Goal: Communication & Community: Answer question/provide support

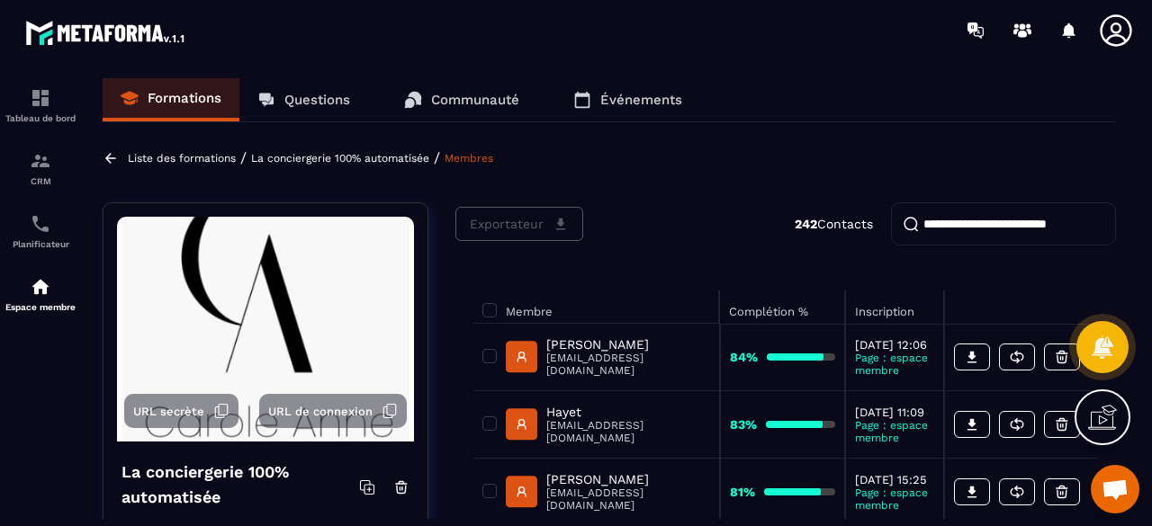
click at [308, 100] on p "Questions" at bounding box center [317, 100] width 66 height 16
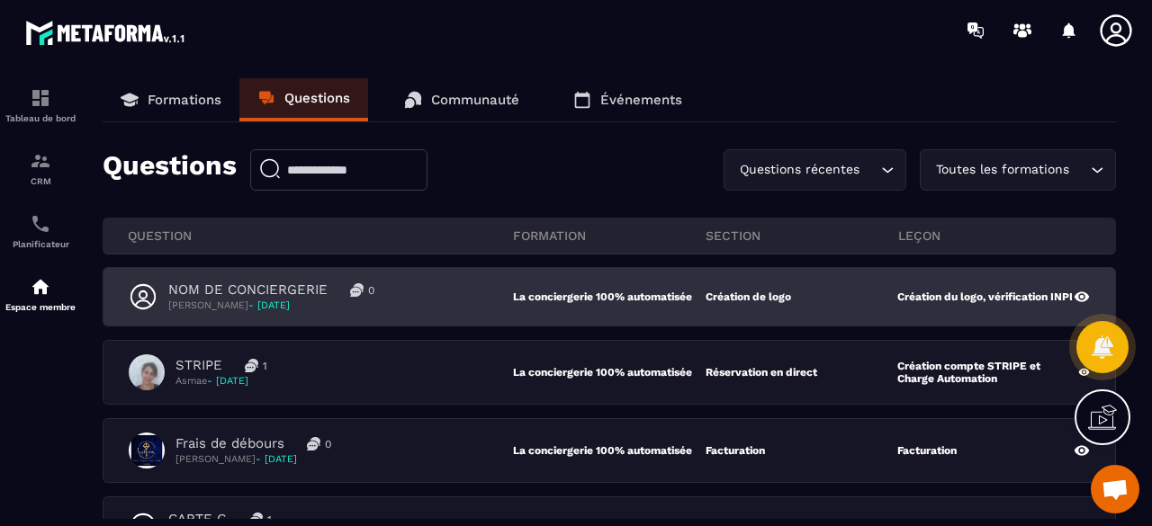
click at [430, 301] on div "NOM DE CONCIERGERIE 0 [PERSON_NAME] - [DATE]" at bounding box center [321, 297] width 384 height 31
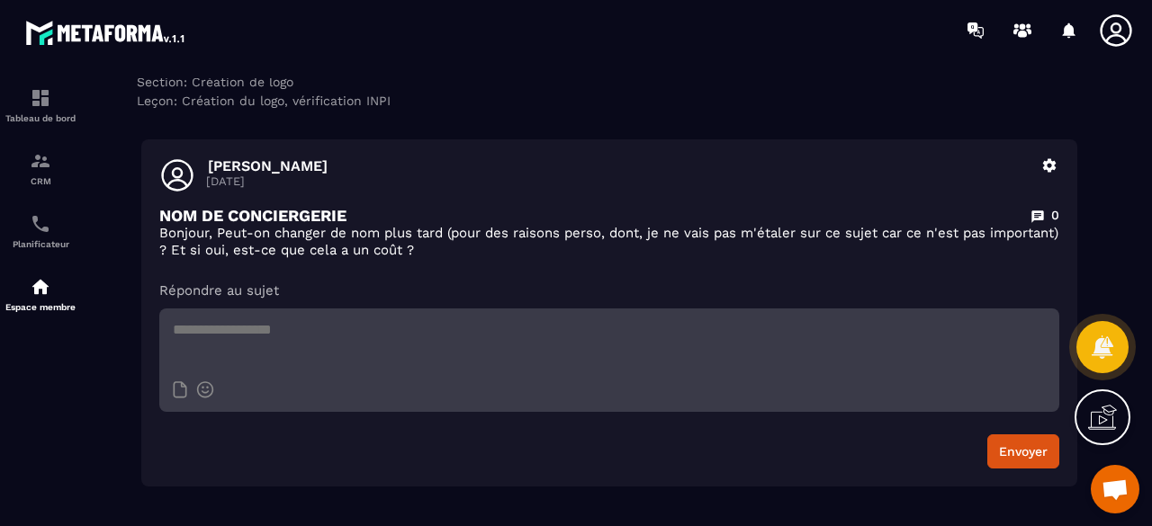
scroll to position [90, 0]
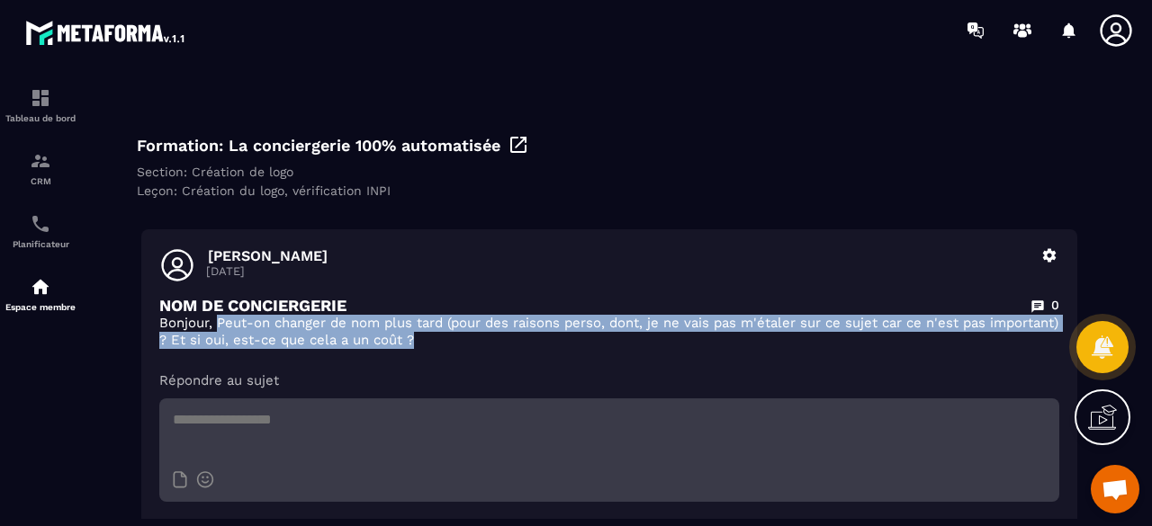
drag, startPoint x: 220, startPoint y: 327, endPoint x: 434, endPoint y: 345, distance: 215.0
click at [434, 345] on p "Bonjour, Peut-on changer de nom plus tard (pour des raisons perso, dont, je ne …" at bounding box center [609, 332] width 900 height 34
copy p "Peut-on changer de nom plus tard (pour des raisons perso, dont, je ne vais pas …"
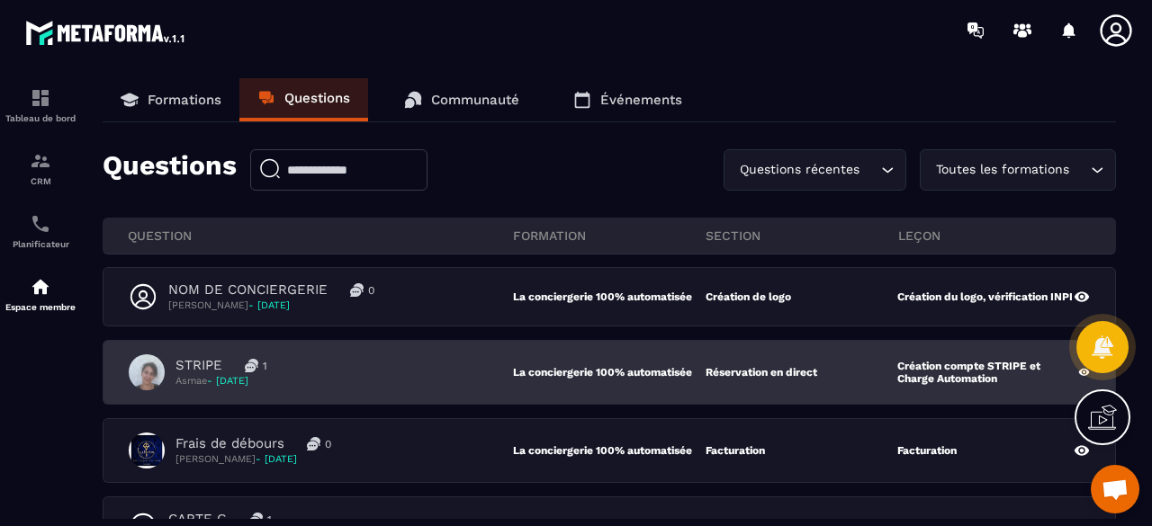
click at [322, 358] on div "STRIPE 1 Asmae - [DATE]" at bounding box center [321, 372] width 384 height 36
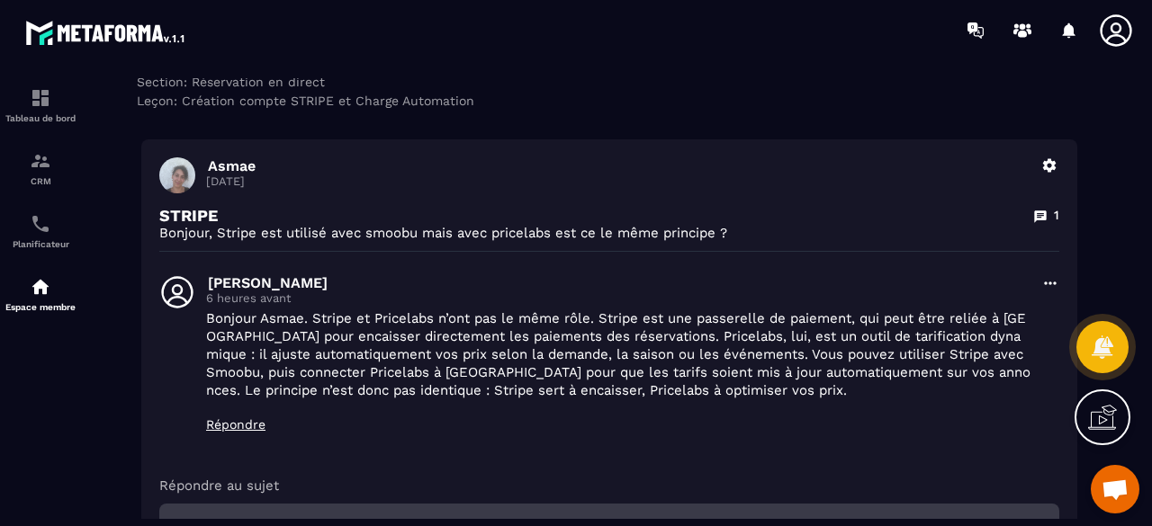
scroll to position [90, 0]
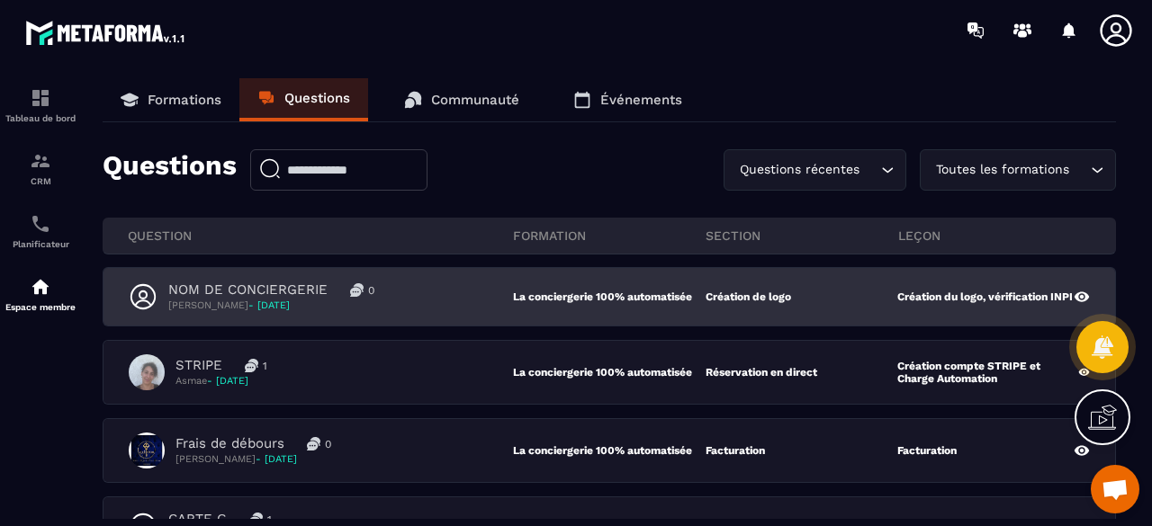
click at [414, 315] on div "NOM DE CONCIERGERIE 0 [PERSON_NAME] - [DATE] La conciergerie 100% automatisée C…" at bounding box center [608, 297] width 1011 height 58
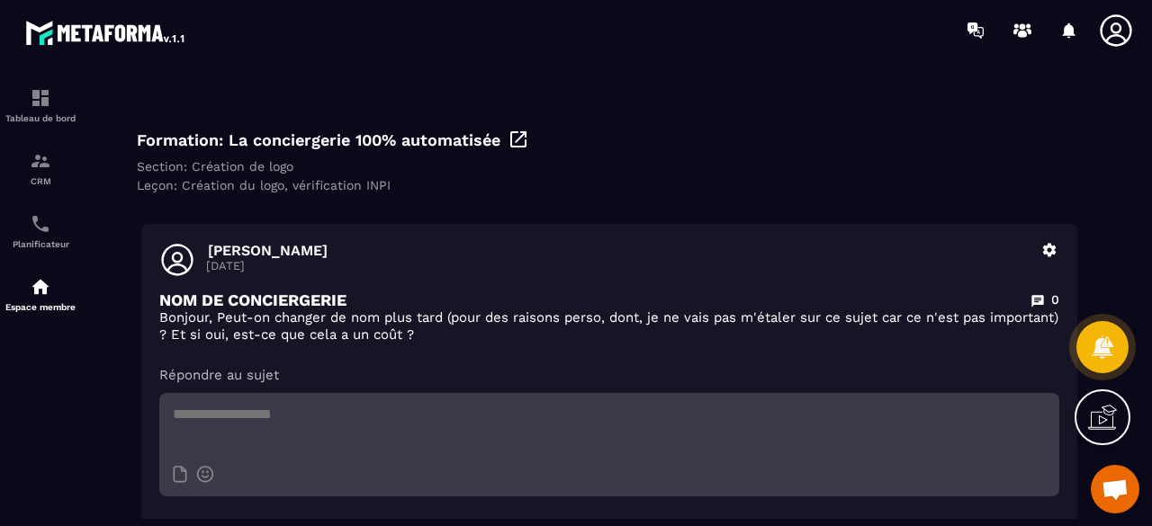
scroll to position [180, 0]
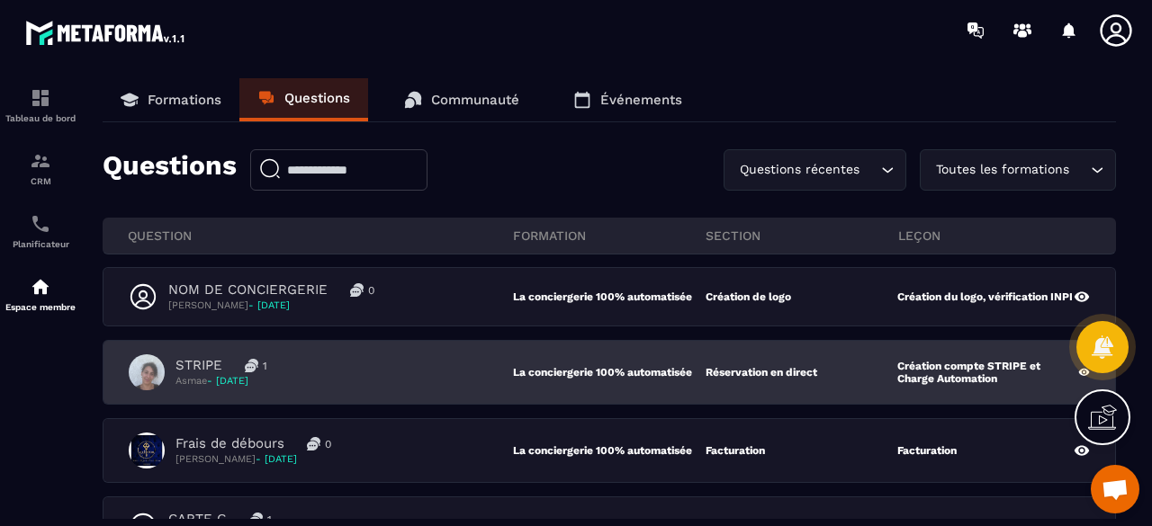
click at [389, 386] on div "STRIPE 1 Asmae - [DATE]" at bounding box center [321, 372] width 384 height 36
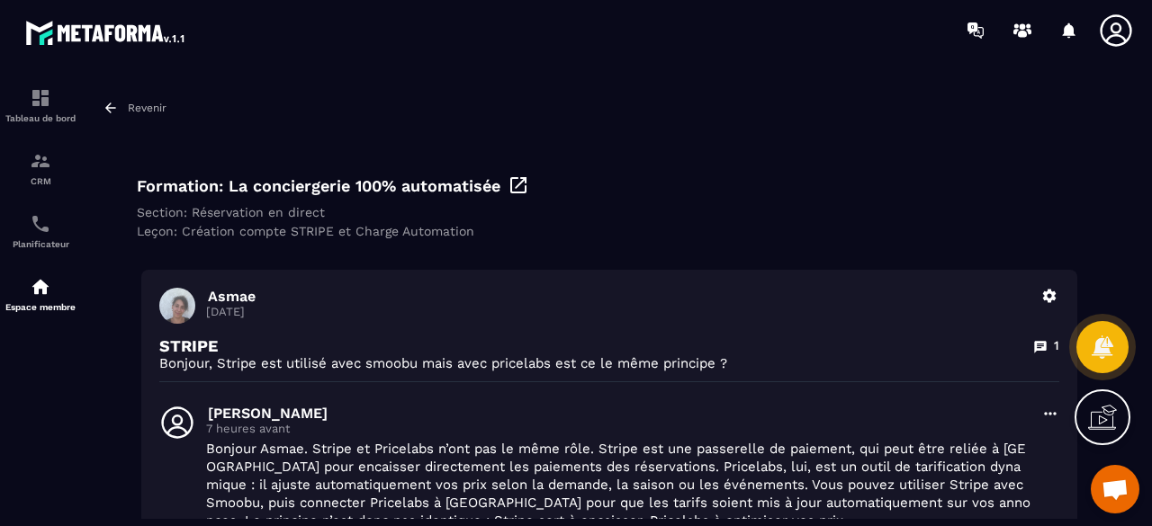
scroll to position [90, 0]
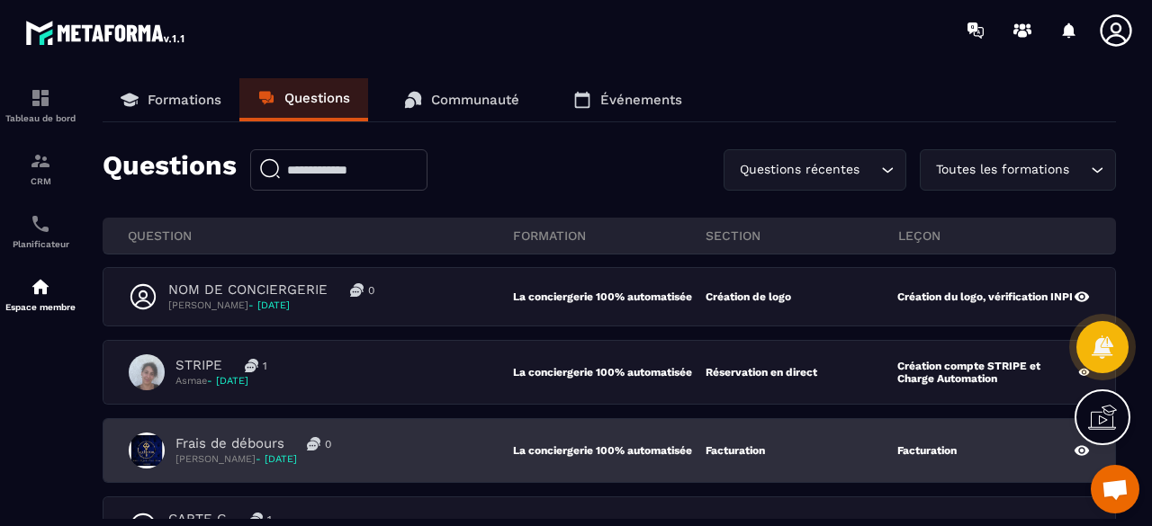
scroll to position [90, 0]
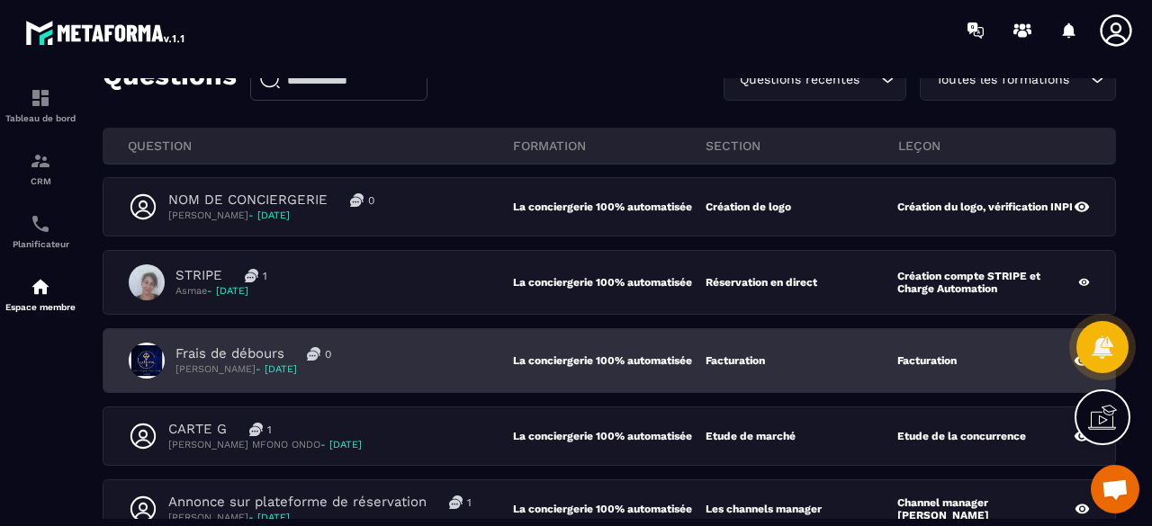
click at [373, 350] on div "Frais de débours 0 [PERSON_NAME] - [DATE]" at bounding box center [321, 361] width 384 height 36
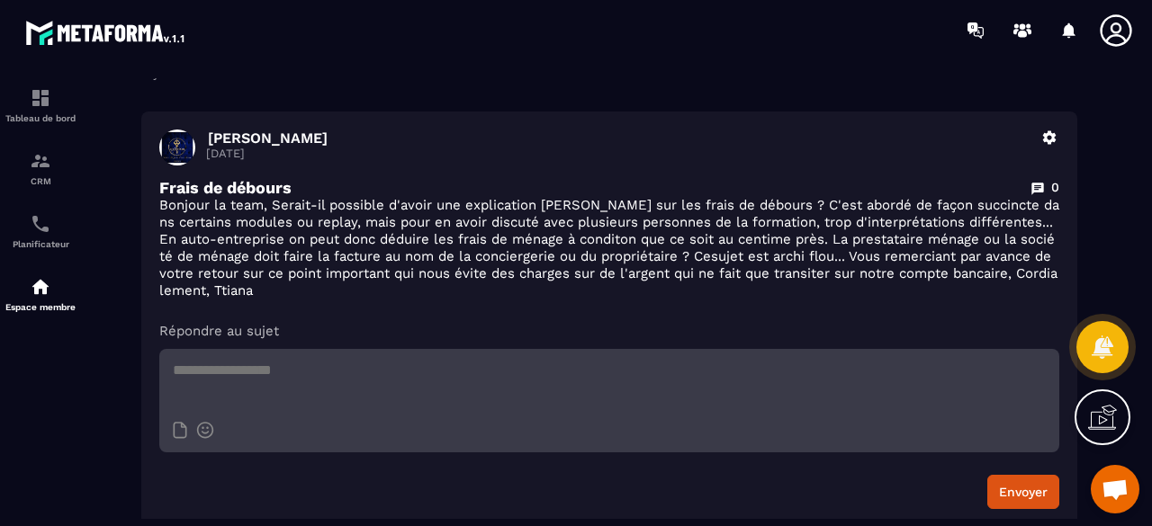
scroll to position [180, 0]
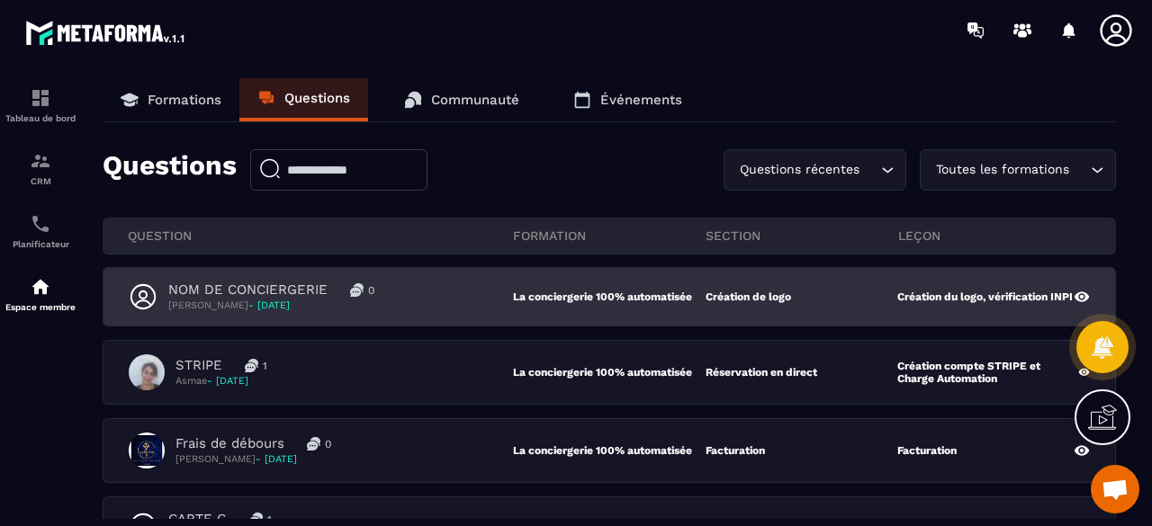
click at [404, 301] on div "NOM DE CONCIERGERIE 0 [PERSON_NAME] - [DATE]" at bounding box center [321, 297] width 384 height 31
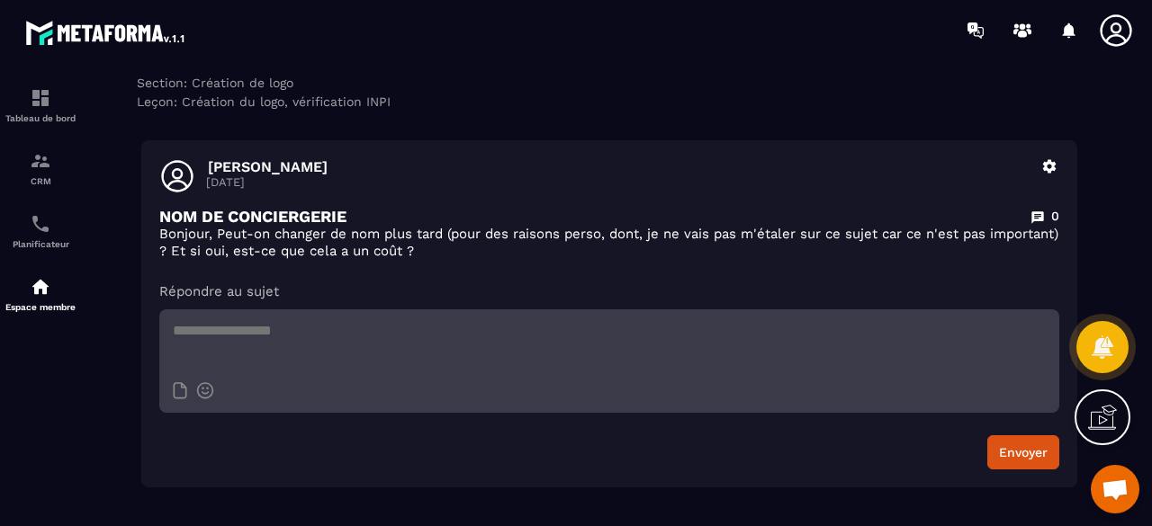
scroll to position [180, 0]
click at [232, 333] on textarea at bounding box center [609, 340] width 900 height 63
paste textarea "**********"
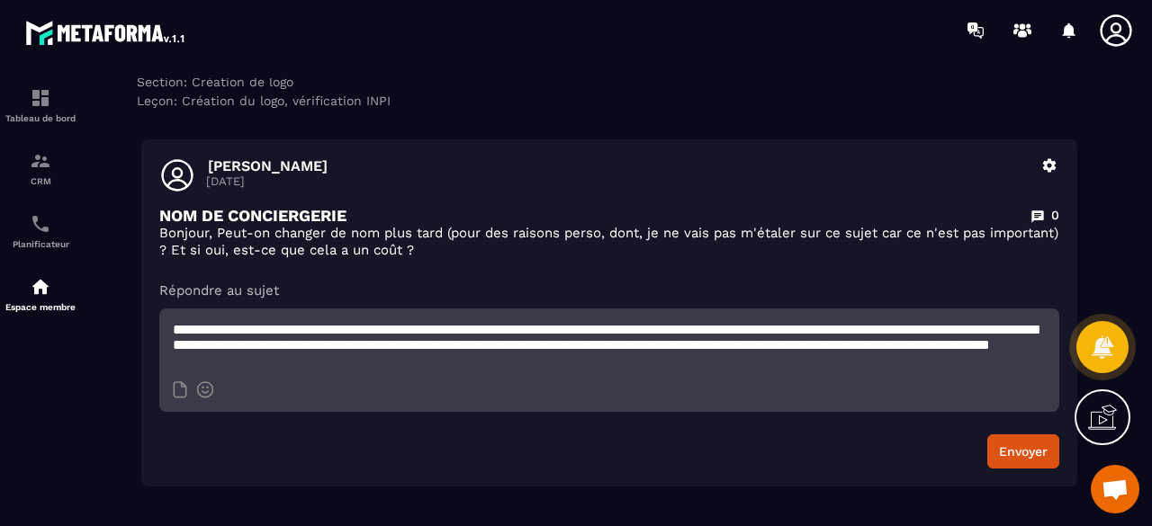
scroll to position [1, 0]
type textarea "**********"
click at [1005, 454] on button "Envoyer" at bounding box center [1023, 452] width 72 height 34
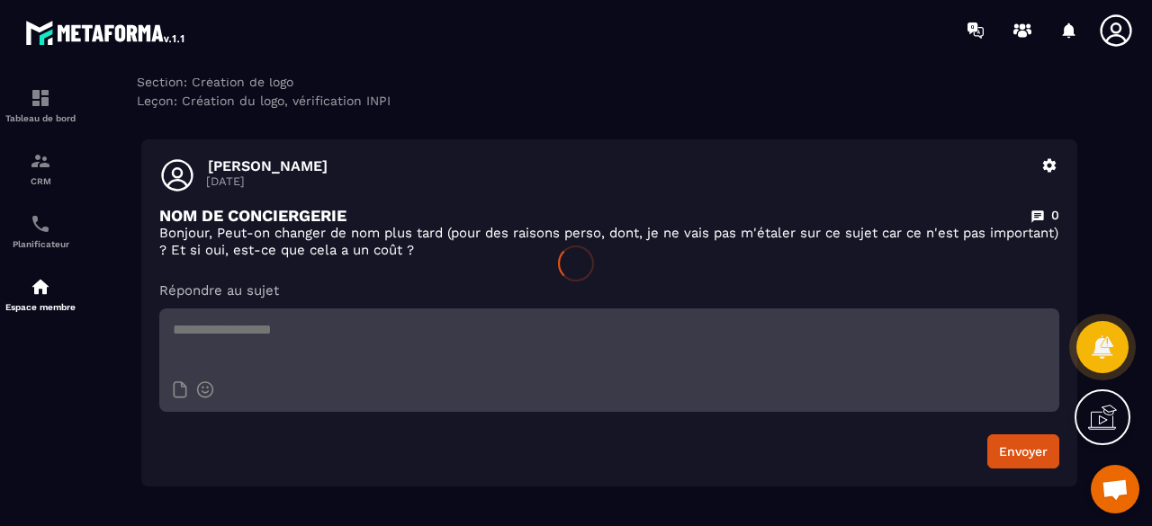
scroll to position [0, 0]
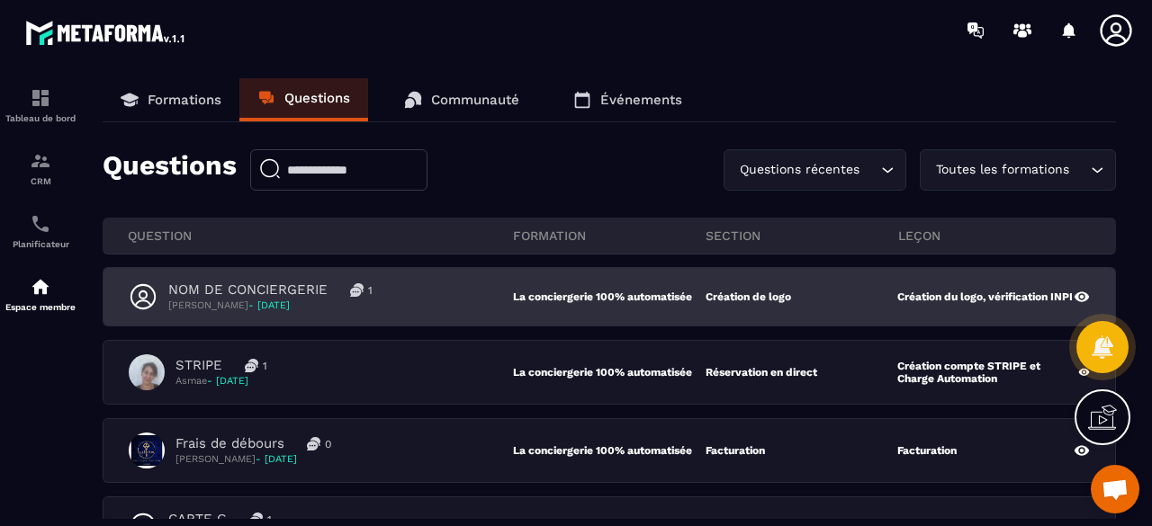
click at [419, 298] on div "NOM DE CONCIERGERIE 1 [PERSON_NAME] - [DATE]" at bounding box center [321, 297] width 384 height 31
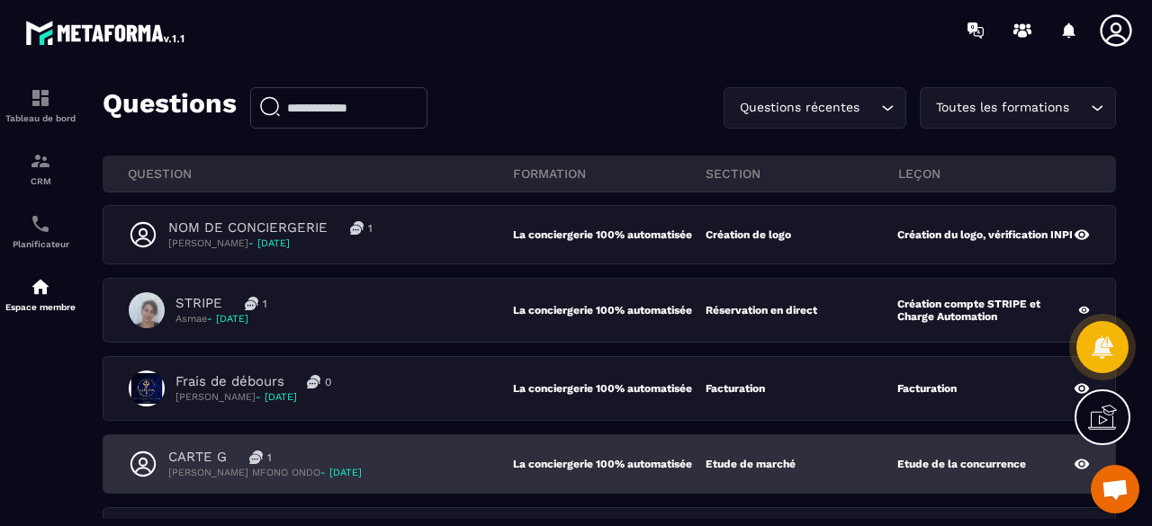
scroll to position [90, 0]
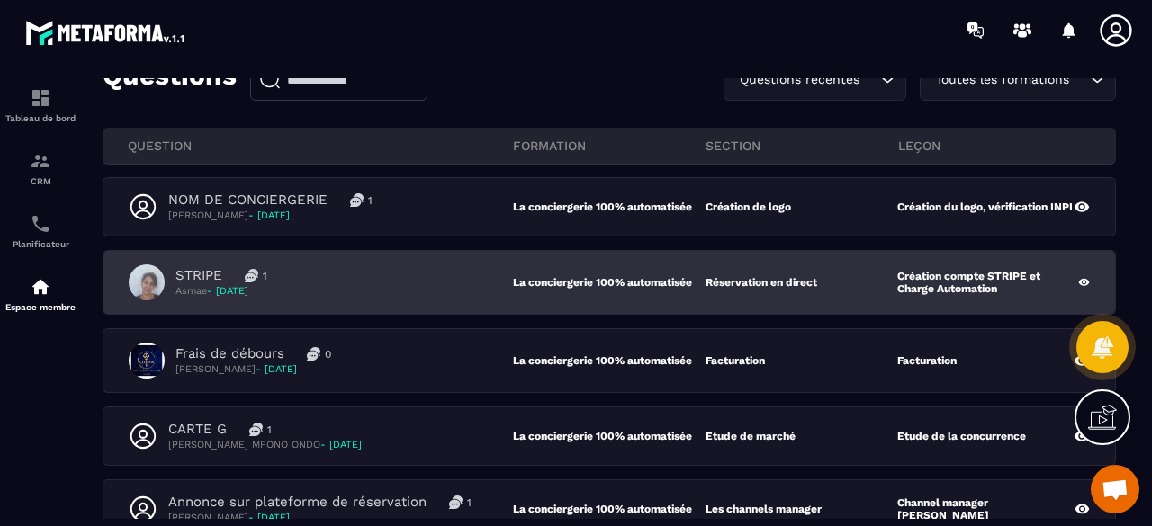
click at [392, 289] on div "STRIPE 1 Asmae - [DATE]" at bounding box center [321, 283] width 384 height 36
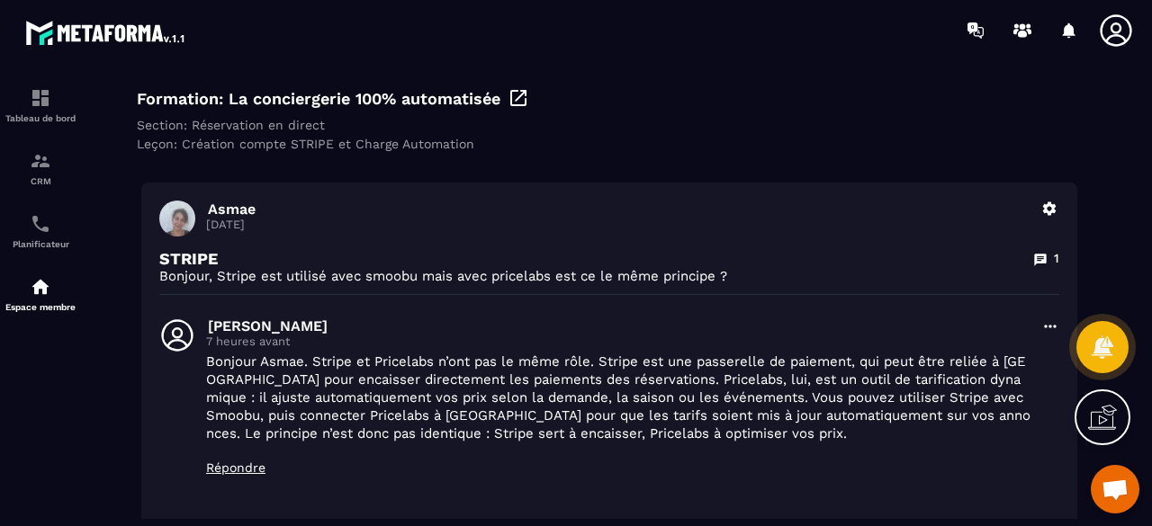
scroll to position [180, 0]
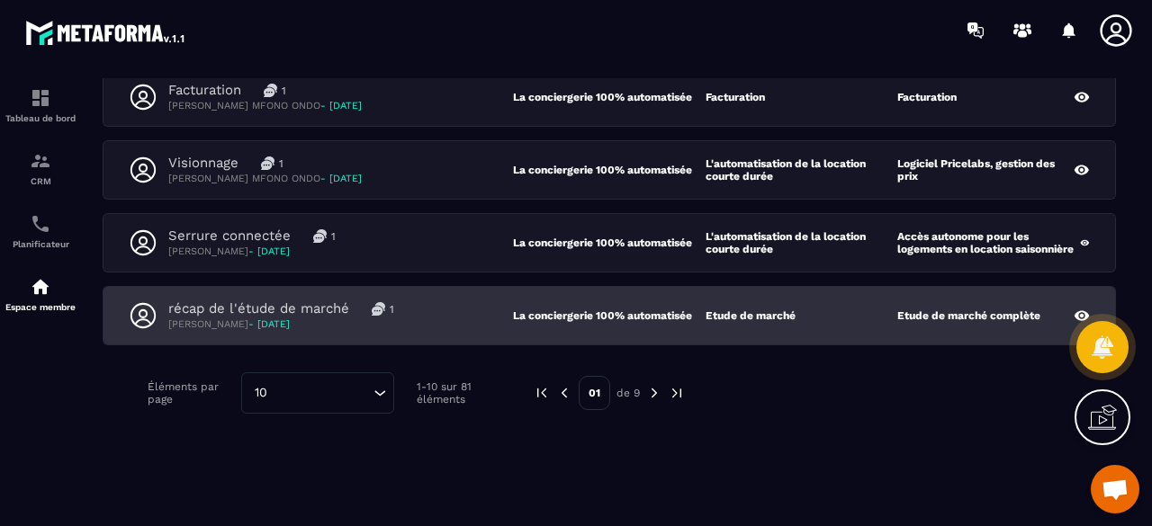
scroll to position [657, 0]
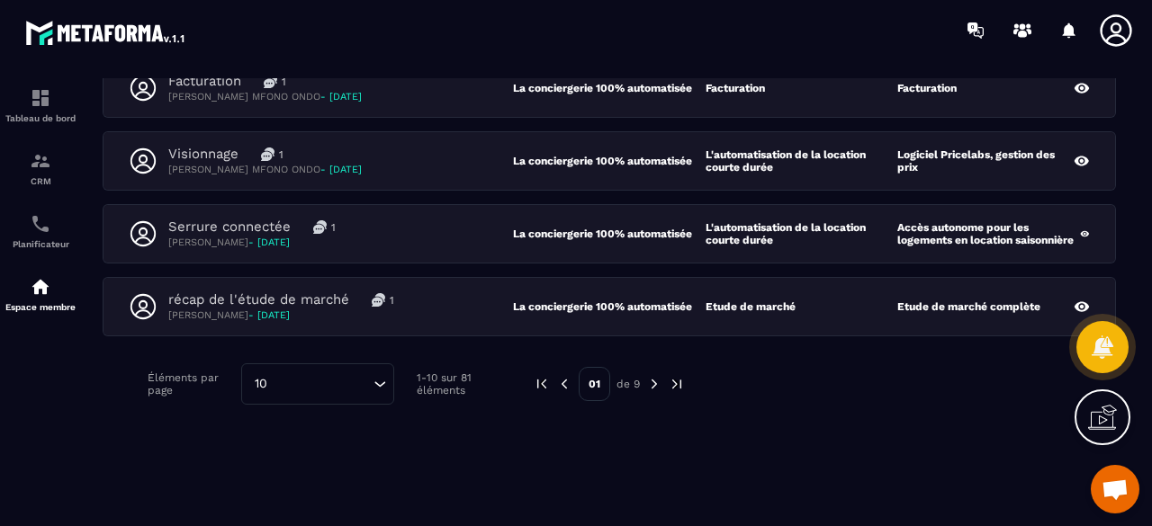
click at [657, 379] on img at bounding box center [654, 384] width 16 height 16
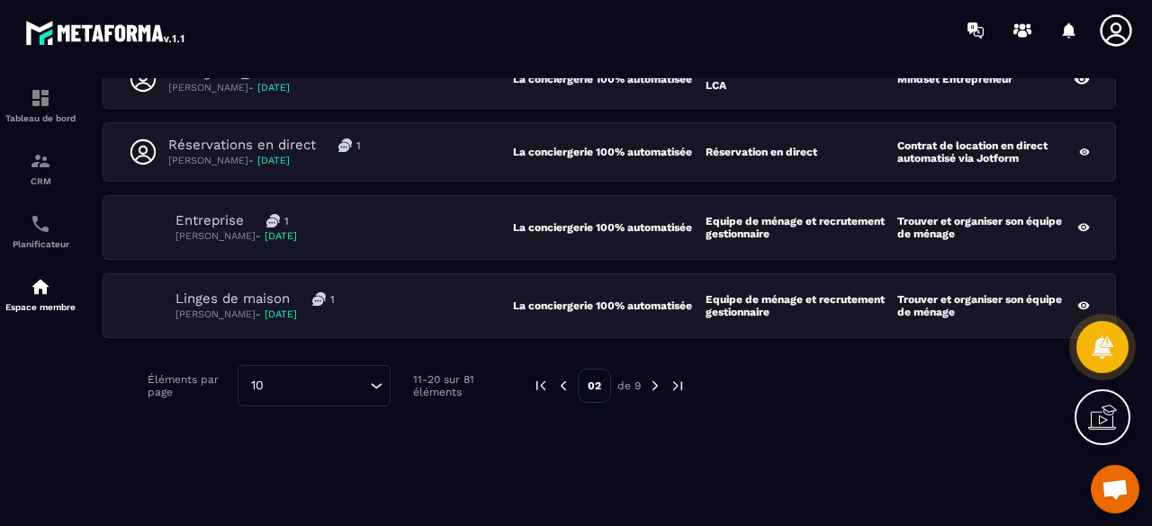
scroll to position [675, 0]
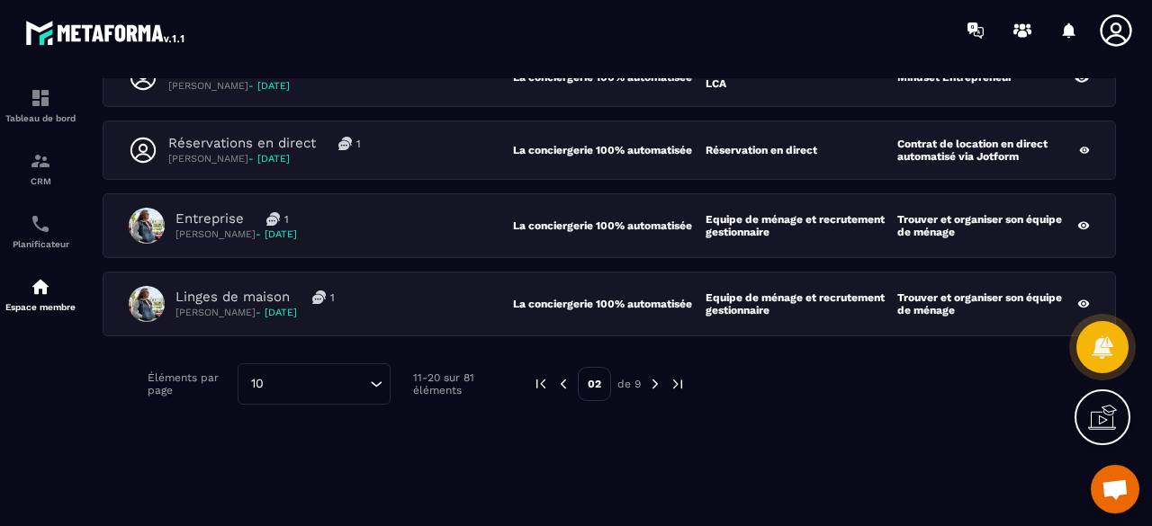
click at [655, 376] on img at bounding box center [655, 384] width 16 height 16
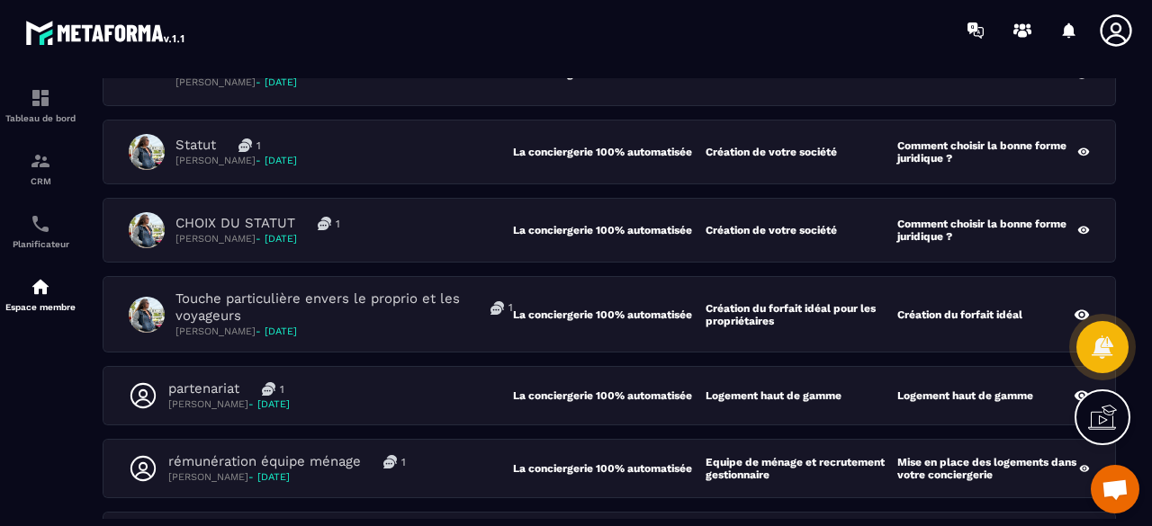
scroll to position [630, 0]
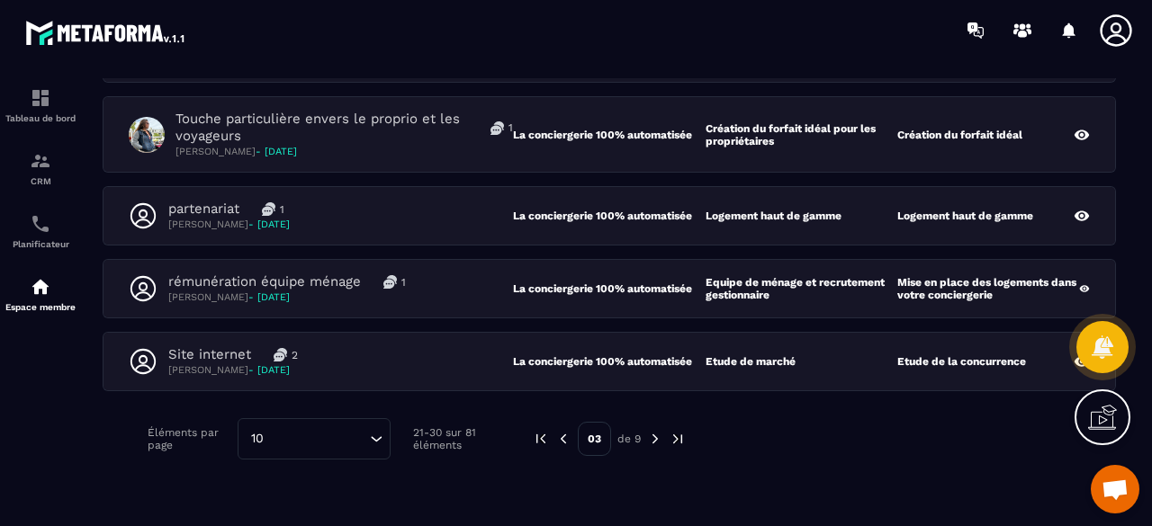
click at [558, 435] on img at bounding box center [563, 439] width 16 height 16
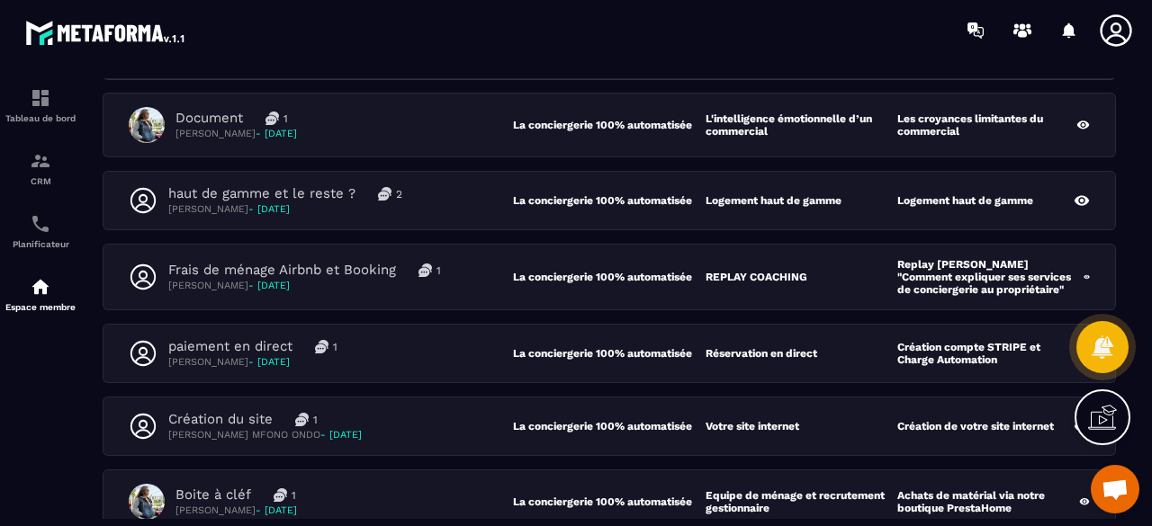
scroll to position [135, 0]
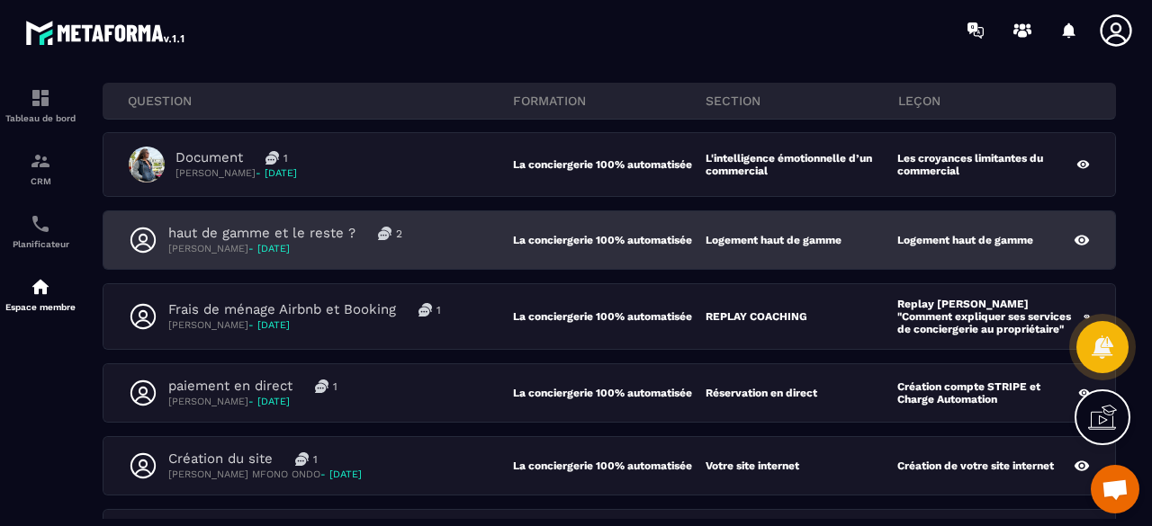
click at [454, 248] on div "haut de gamme et le reste ? 2 [PERSON_NAME] - [DATE]" at bounding box center [321, 240] width 384 height 31
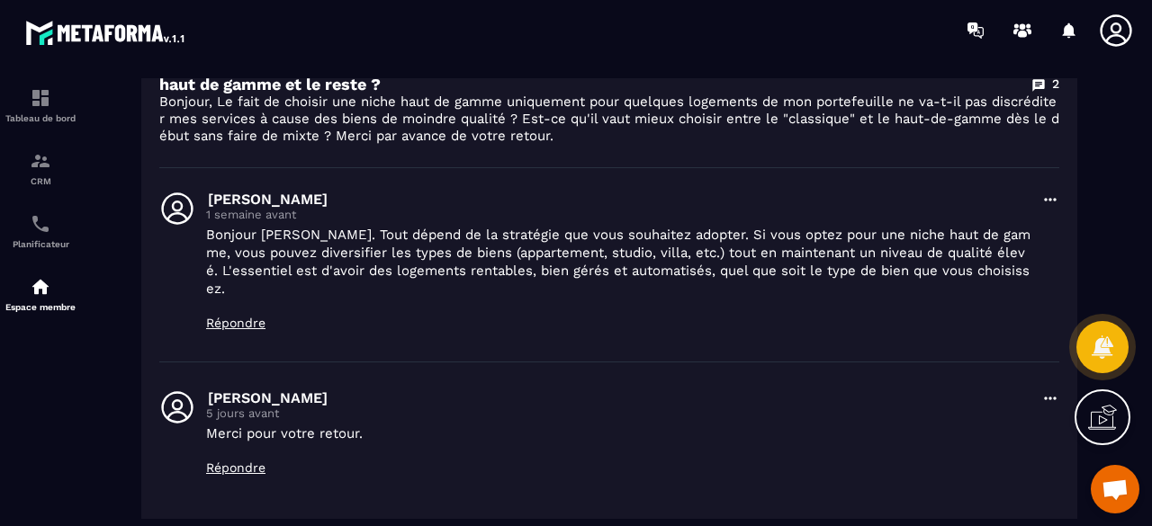
scroll to position [360, 0]
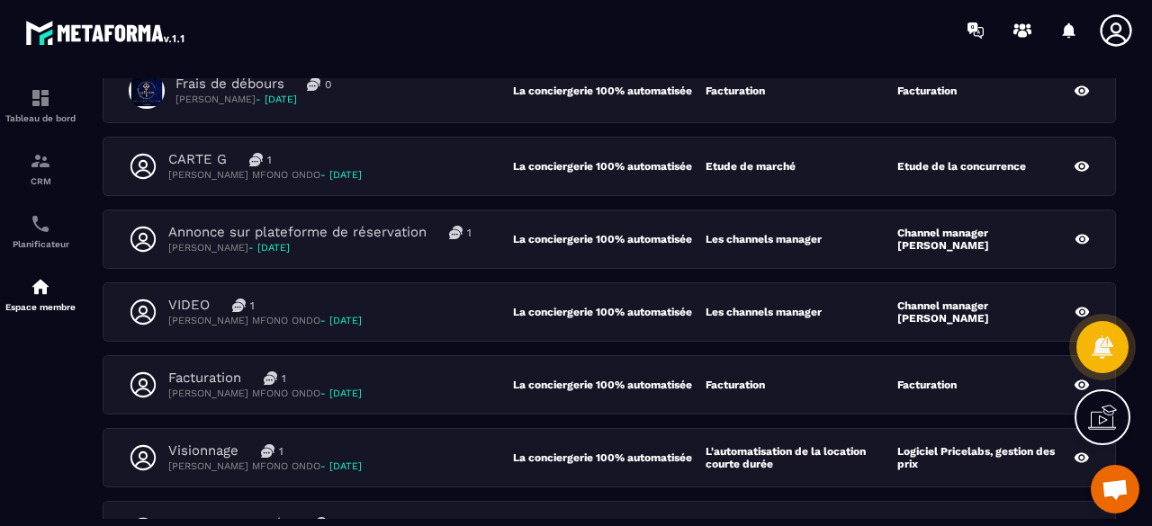
scroll to position [657, 0]
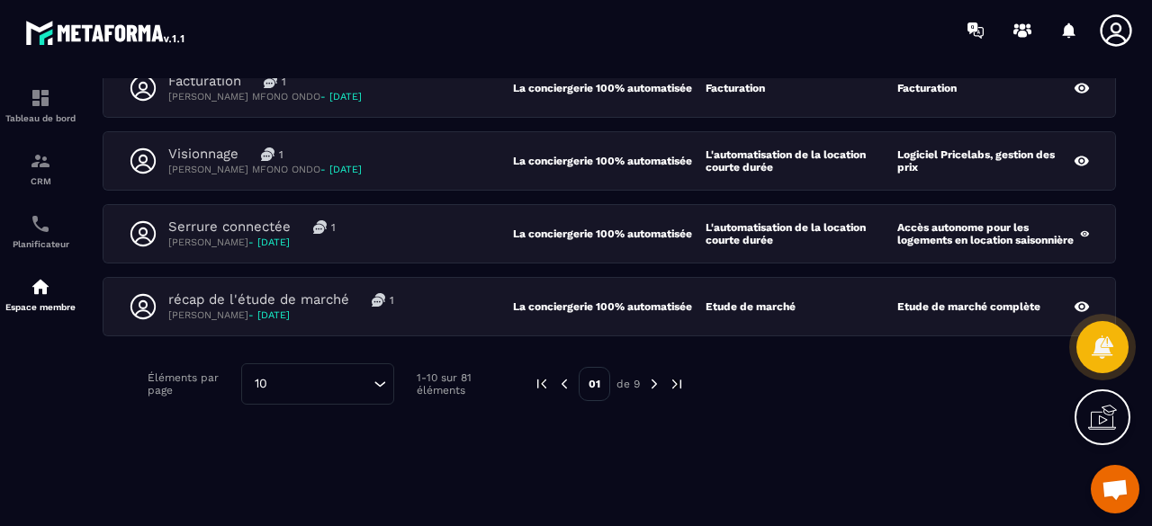
click at [657, 382] on img at bounding box center [654, 384] width 16 height 16
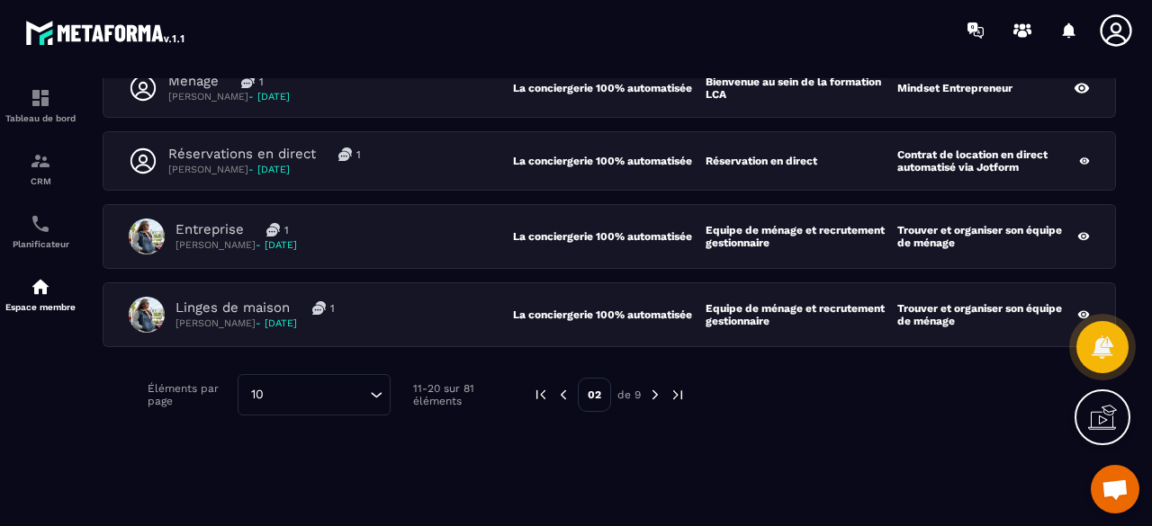
click at [655, 387] on img at bounding box center [655, 395] width 16 height 16
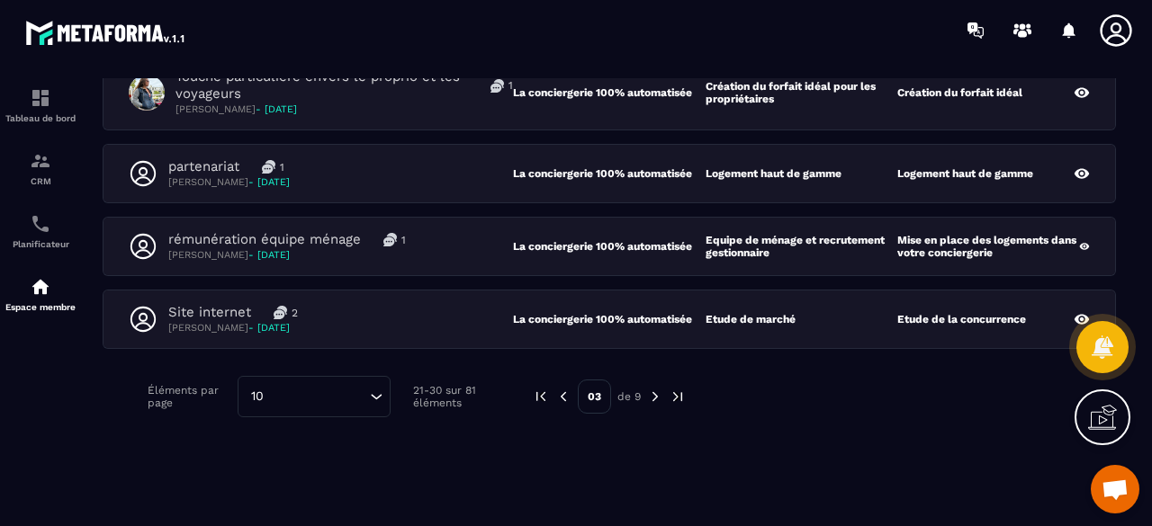
click at [655, 389] on img at bounding box center [655, 397] width 16 height 16
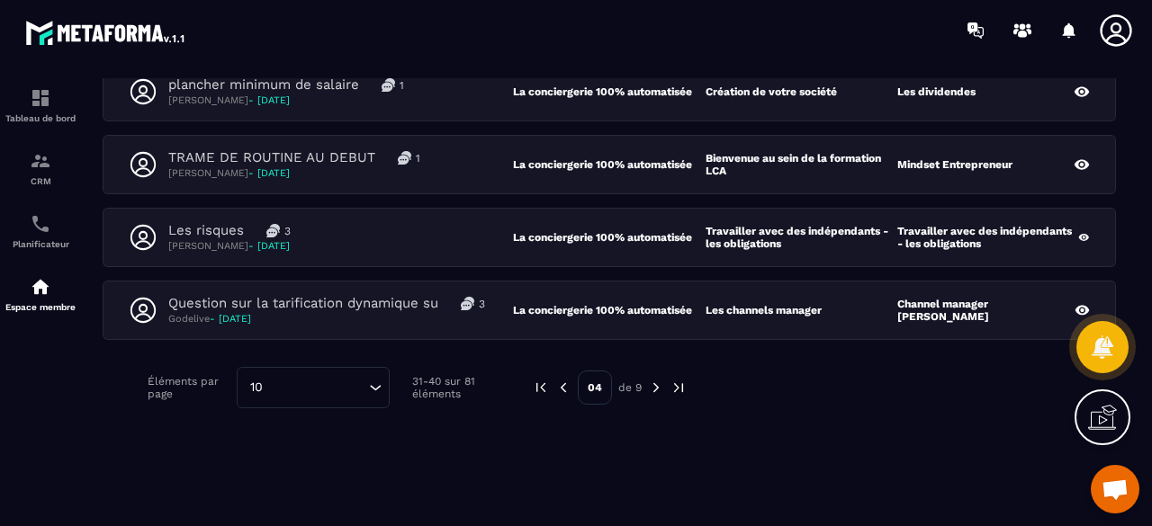
scroll to position [651, 0]
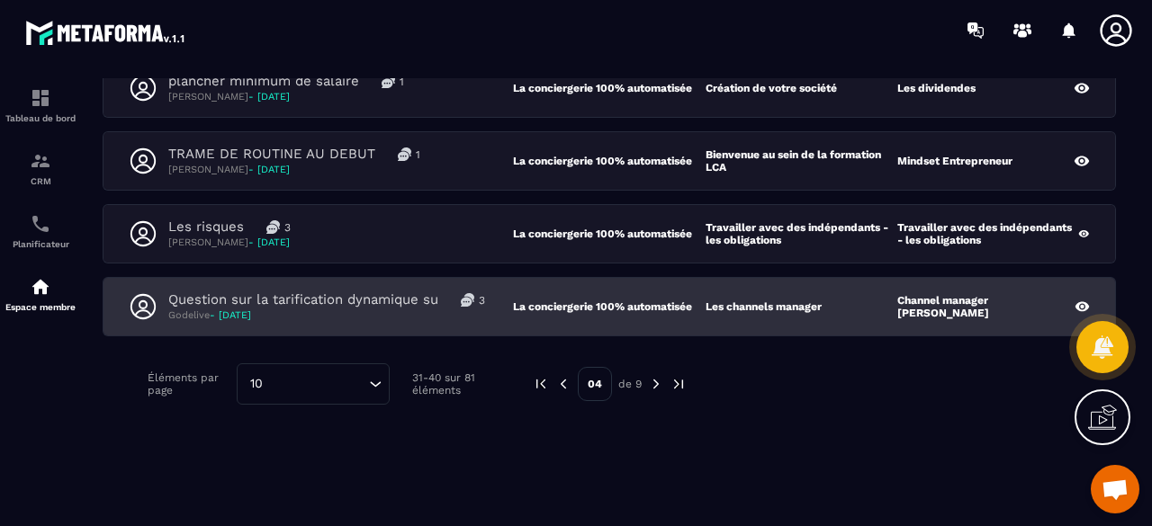
click at [495, 309] on div "Question sur la tarification dynamique su 3 [PERSON_NAME] - [DATE]" at bounding box center [321, 306] width 384 height 31
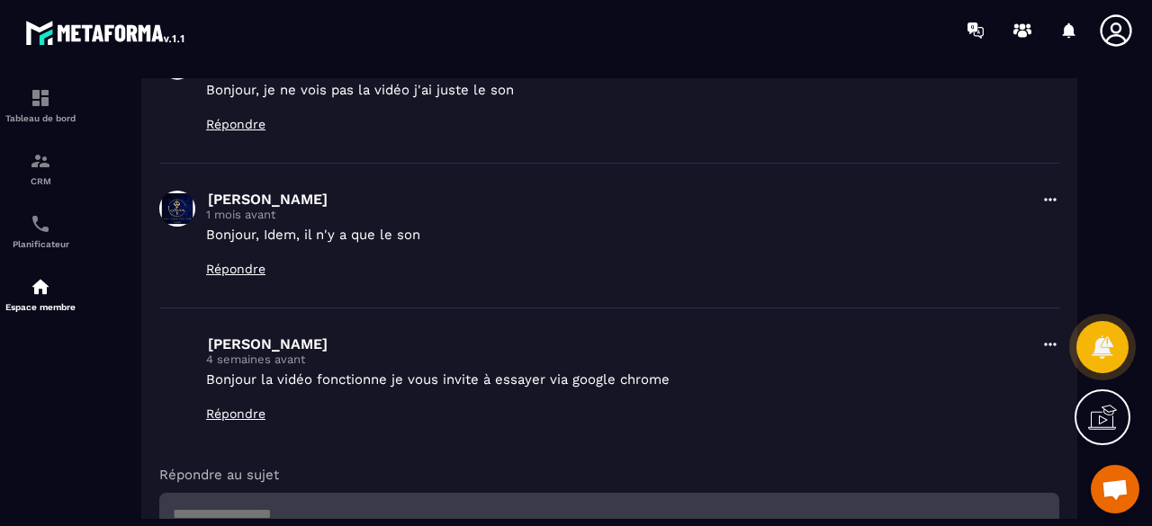
scroll to position [450, 0]
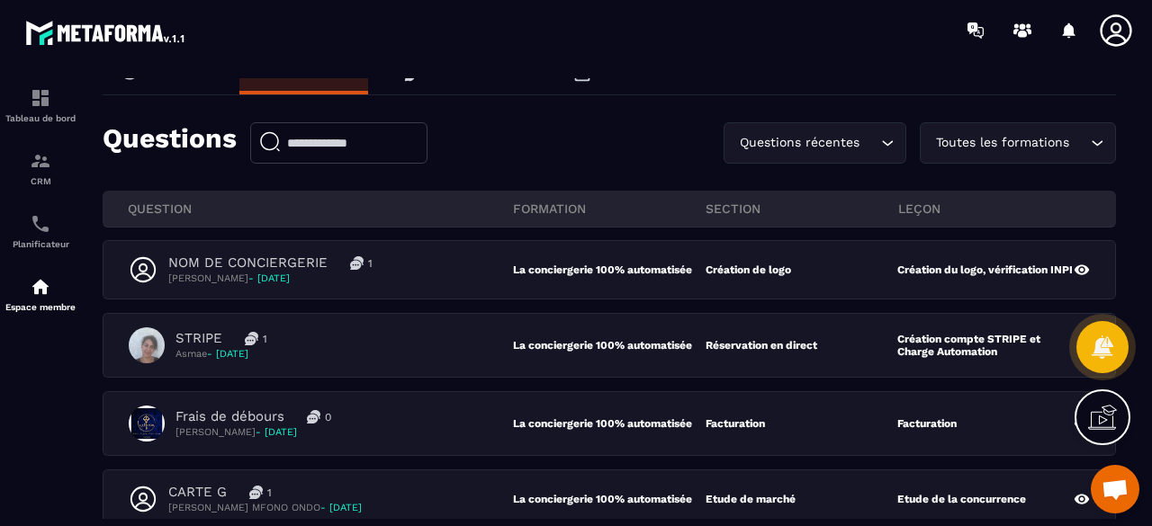
scroll to position [117, 0]
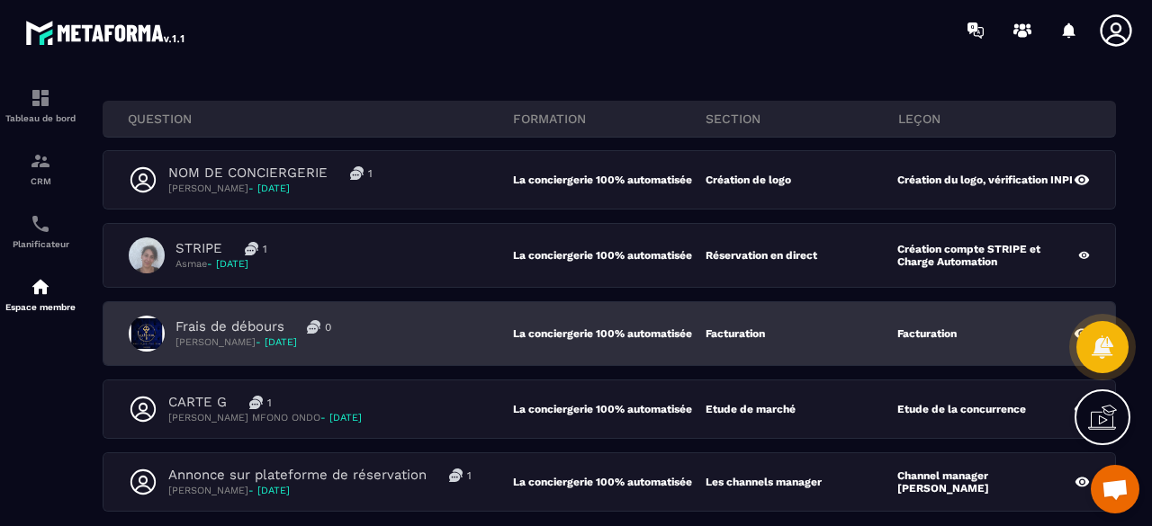
click at [392, 345] on div "Frais de débours 0 [PERSON_NAME] - [DATE]" at bounding box center [321, 334] width 384 height 36
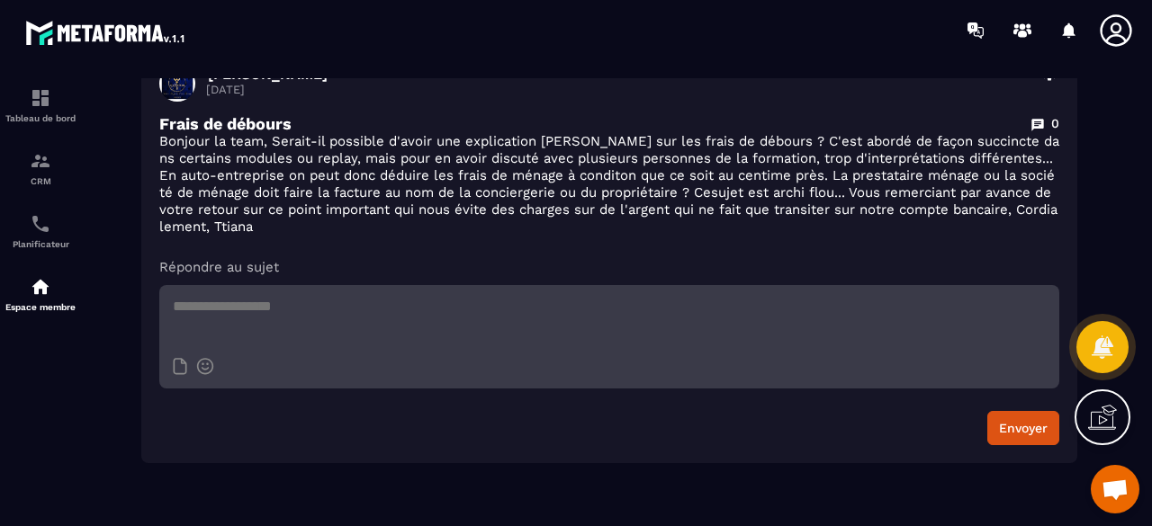
scroll to position [247, 0]
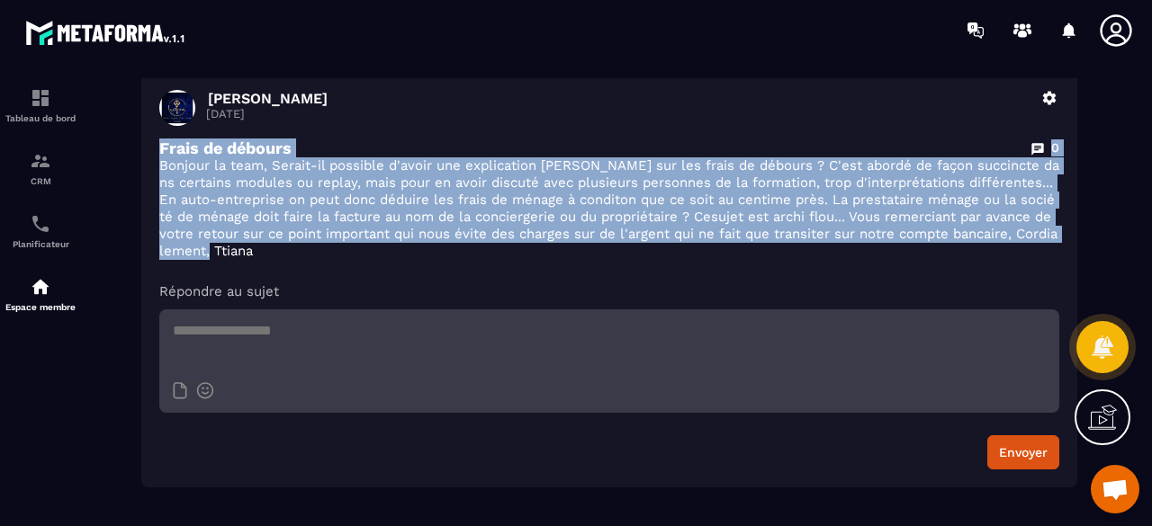
drag, startPoint x: 160, startPoint y: 148, endPoint x: 495, endPoint y: 254, distance: 351.1
click at [495, 254] on div "Frais de débours 0 Bonjour la team, Serait-il possible d'avoir une explication …" at bounding box center [609, 199] width 900 height 121
copy div "Frais de débours 0 Bonjour la team, Serait-il possible d'avoir une explication …"
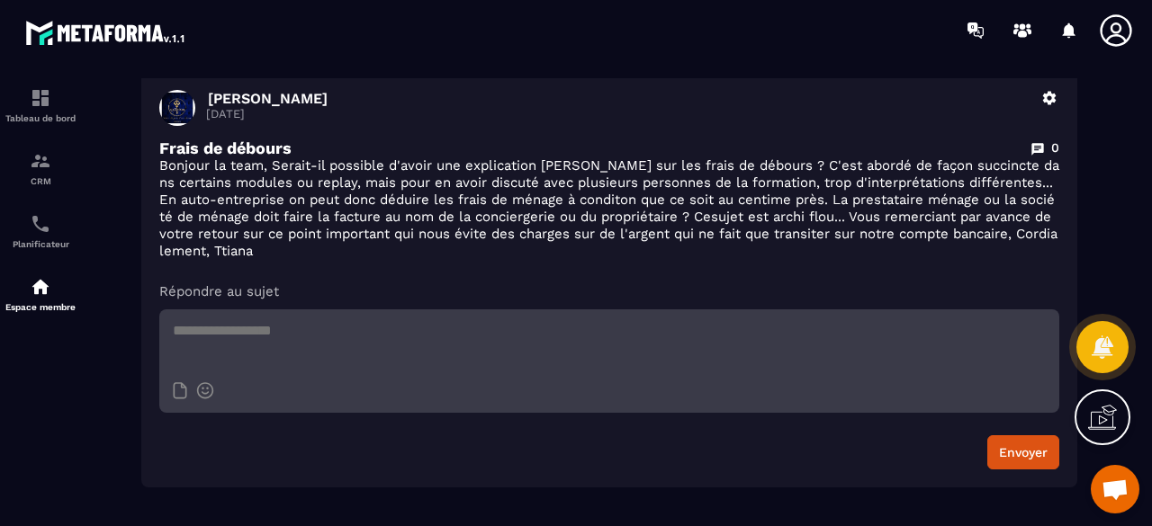
click at [511, 268] on div "[PERSON_NAME] [DATE] Supprimer Frais de débours 0 Bonjour la team, Serait-il po…" at bounding box center [609, 280] width 936 height 416
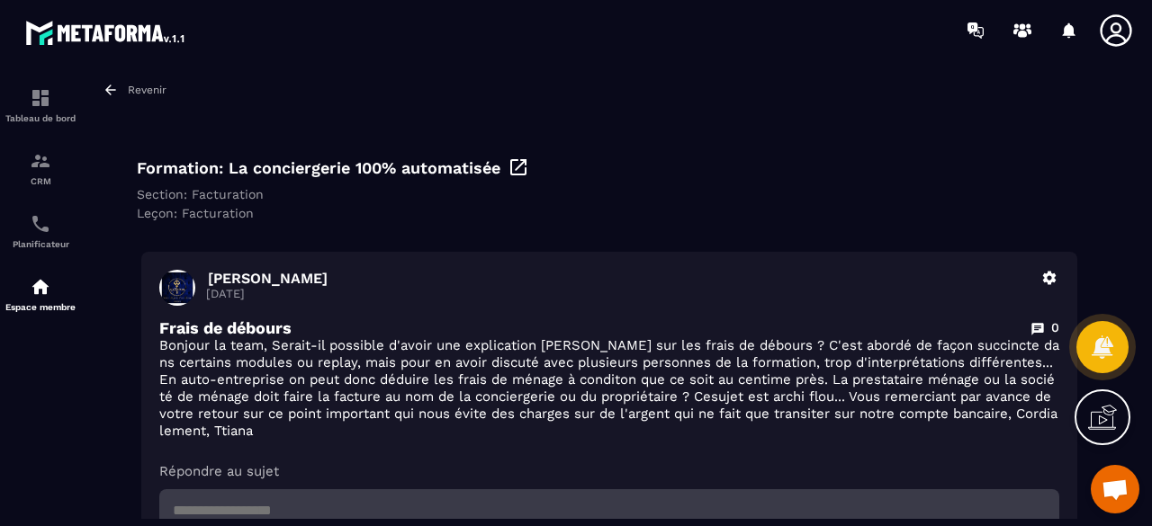
scroll to position [157, 0]
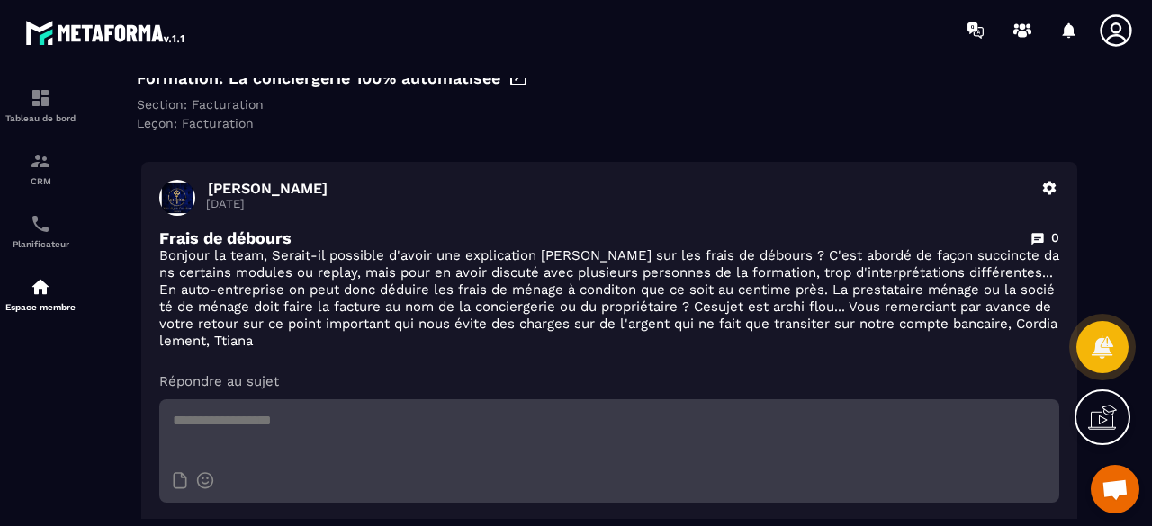
click at [626, 53] on div at bounding box center [681, 30] width 940 height 60
click at [34, 307] on p "Espace membre" at bounding box center [40, 307] width 72 height 10
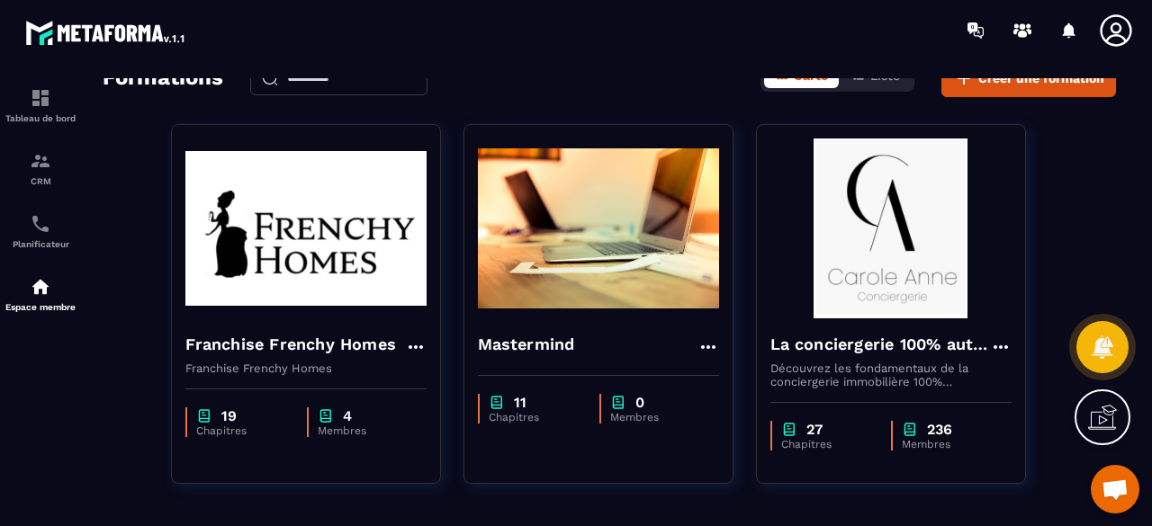
scroll to position [146, 0]
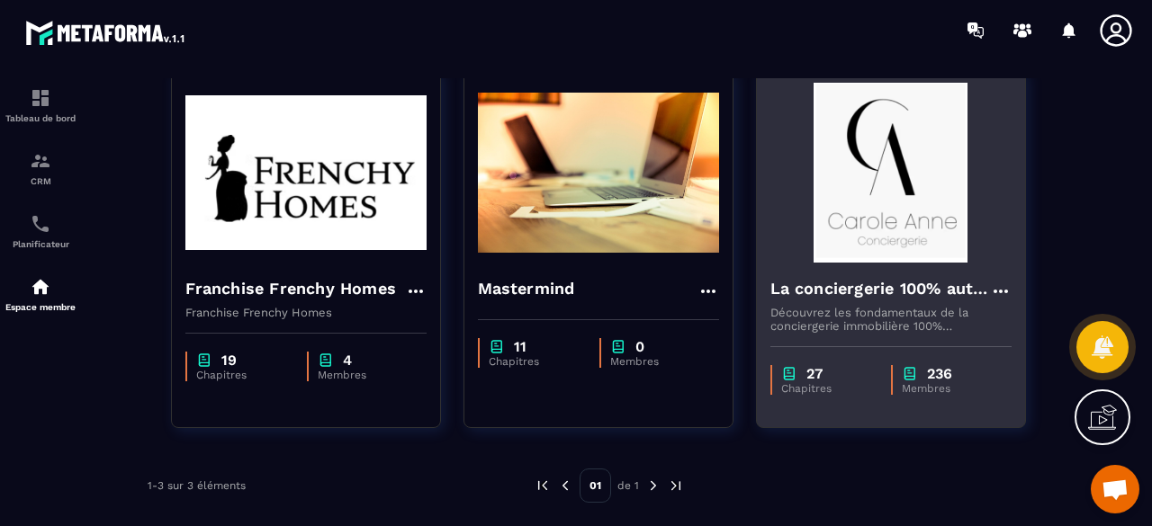
click at [839, 263] on div "La conciergerie 100% automatisée Découvrez les fondamentaux de la conciergerie …" at bounding box center [891, 298] width 268 height 70
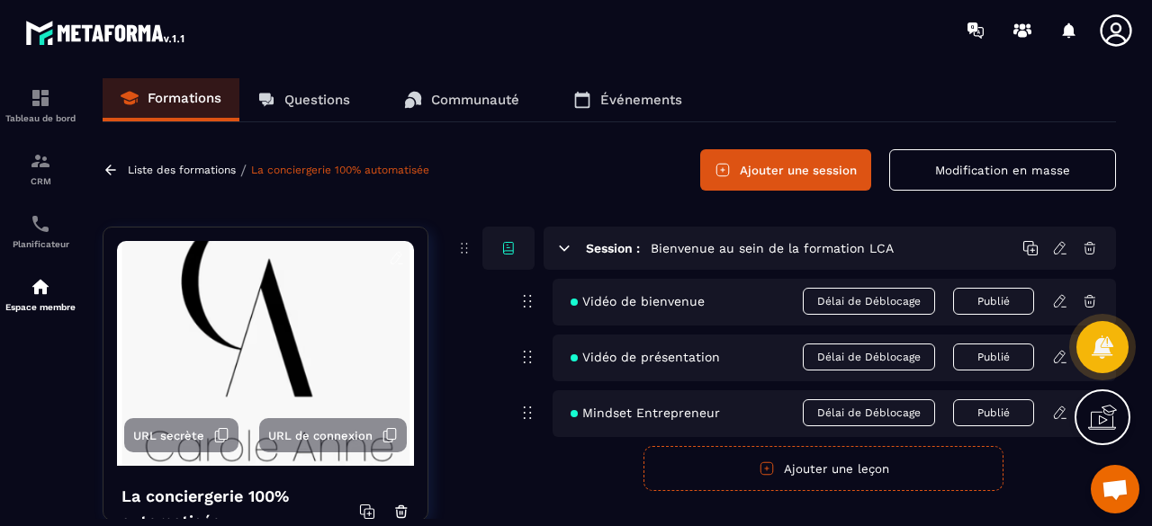
click at [552, 467] on form "Publier Annuler Ajouter une leçon" at bounding box center [823, 468] width 585 height 45
